Goal: Answer question/provide support

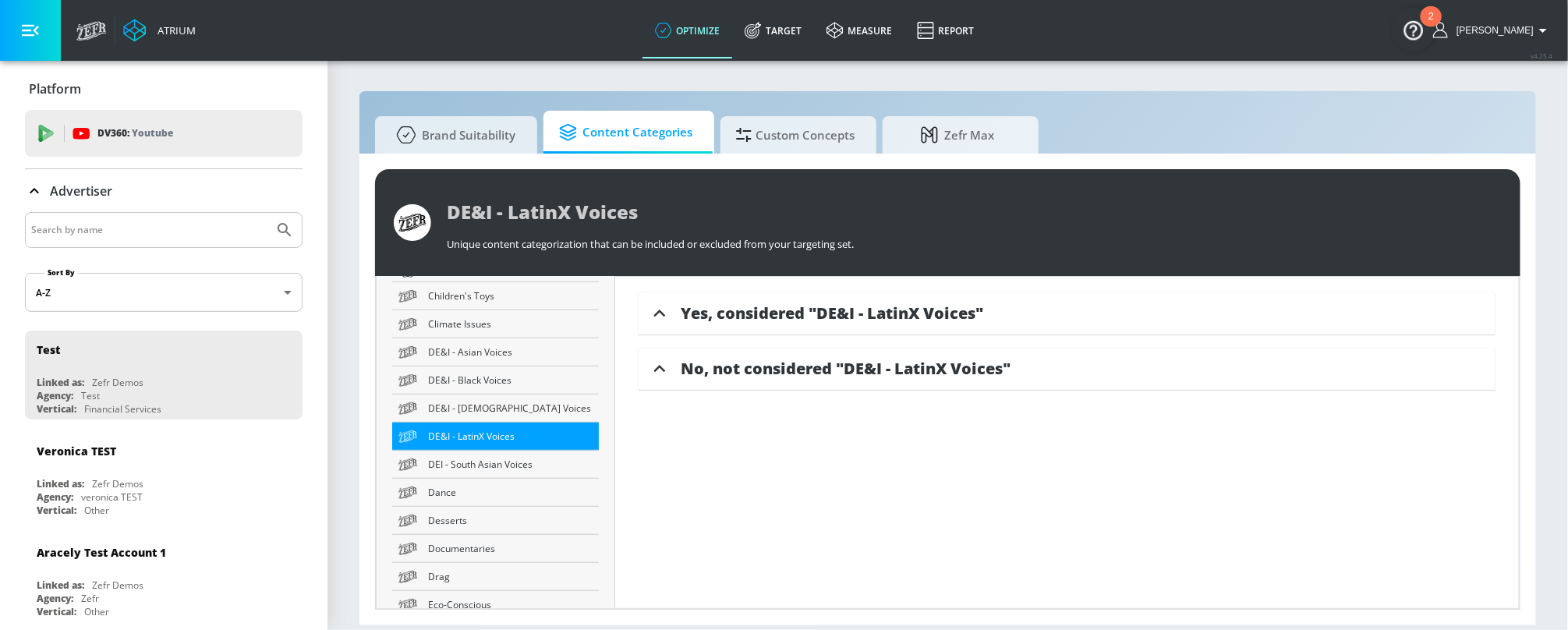
scroll to position [658, 0]
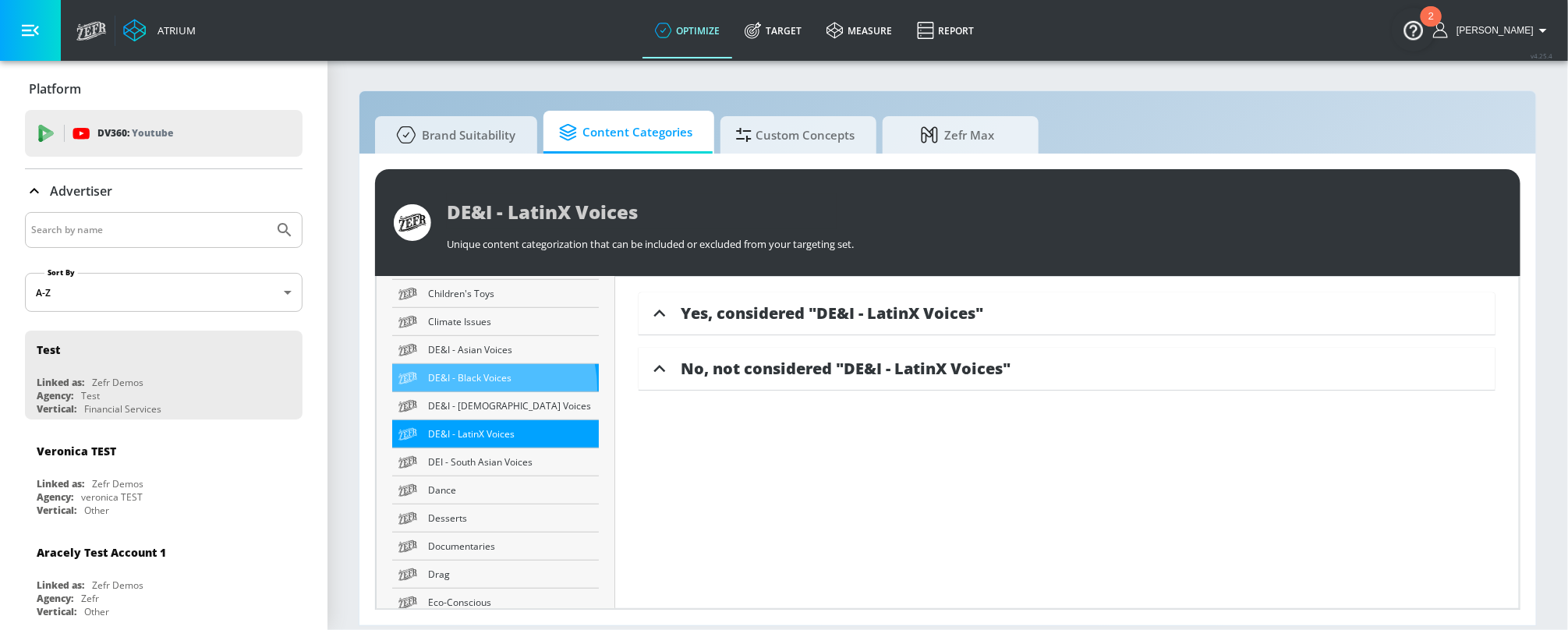
click at [483, 388] on link "DE&I - Black Voices" at bounding box center [496, 378] width 206 height 28
type input "DE&I - Black Voices"
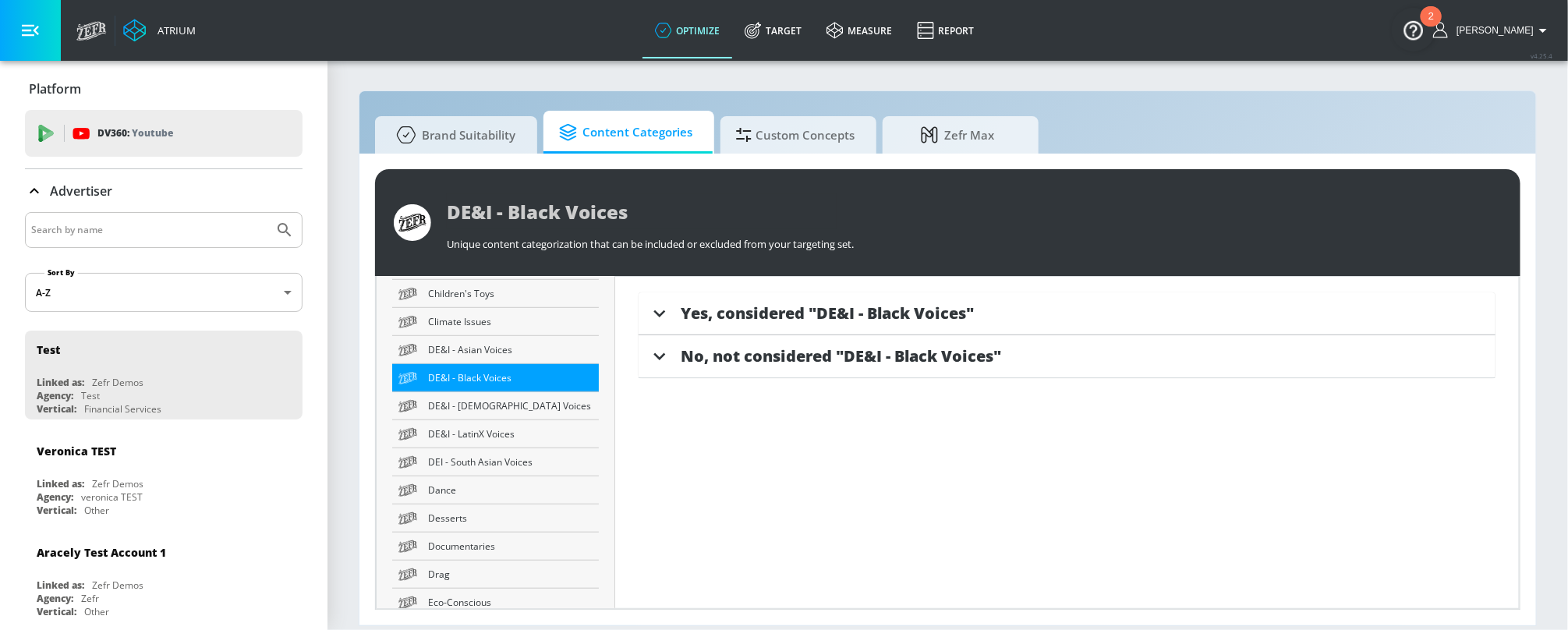
click at [648, 315] on icon at bounding box center [659, 313] width 24 height 24
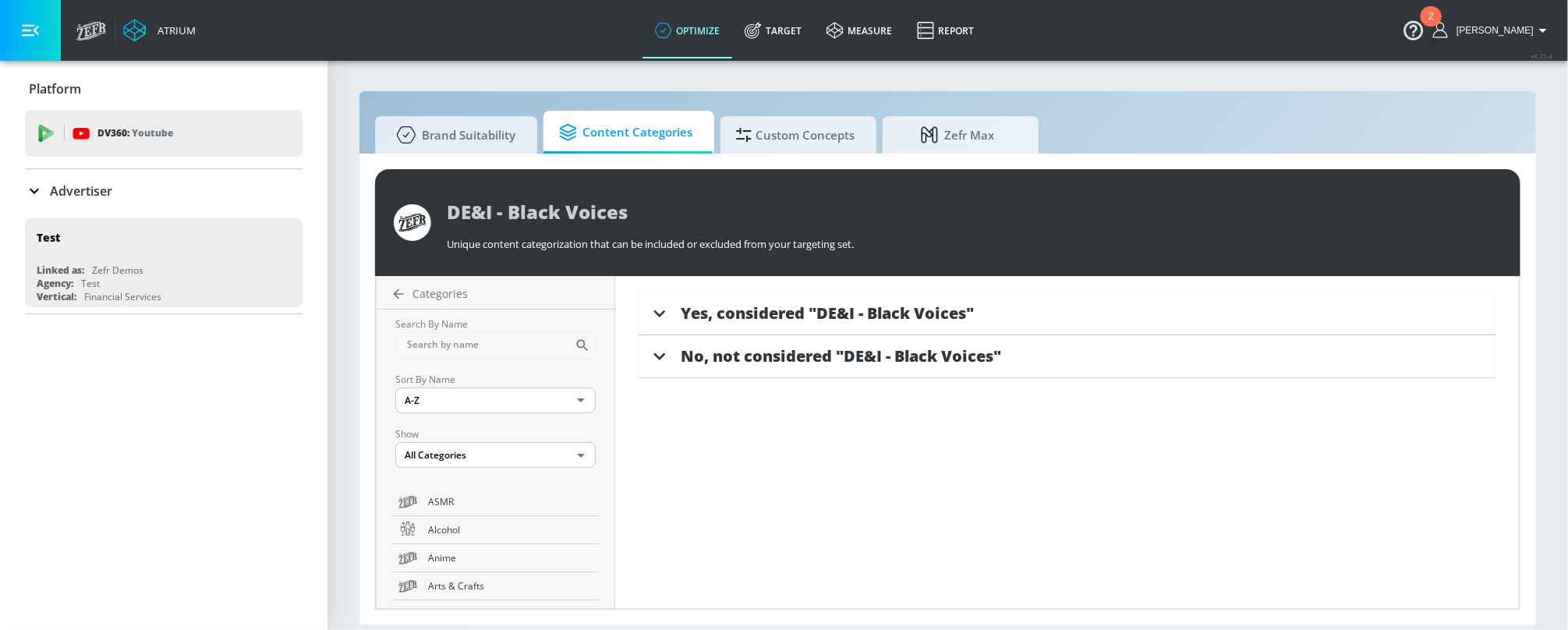
click at [681, 358] on span "No, not considered "DE&I - Black Voices"" at bounding box center [841, 356] width 320 height 21
click at [654, 321] on icon at bounding box center [659, 313] width 24 height 24
click at [648, 306] on icon at bounding box center [659, 313] width 24 height 24
click at [654, 369] on icon at bounding box center [660, 368] width 11 height 7
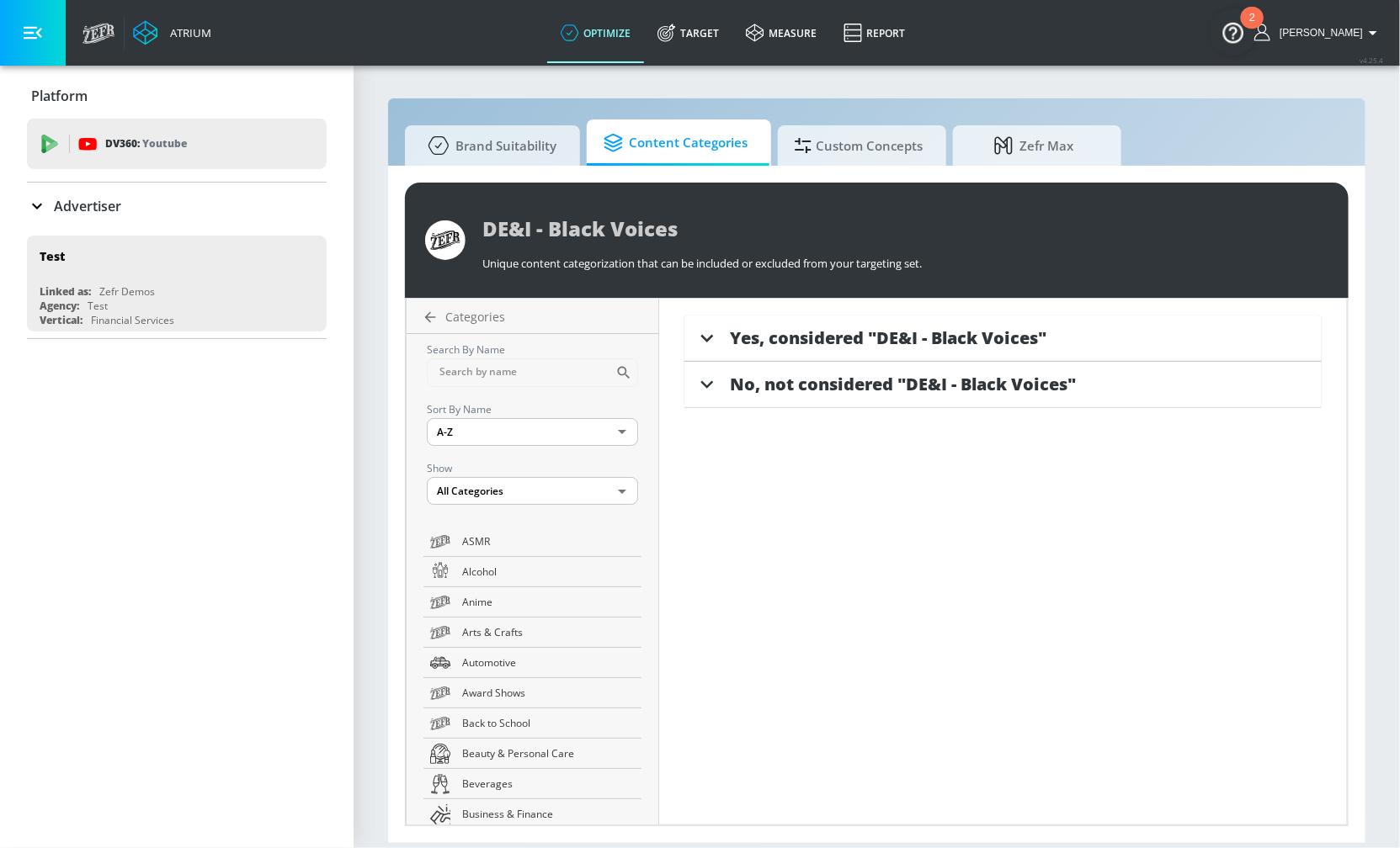
click at [1113, 331] on div "Yes, considered "DE&I - Black Voices"" at bounding box center [1025, 338] width 592 height 23
